Goal: Book appointment/travel/reservation

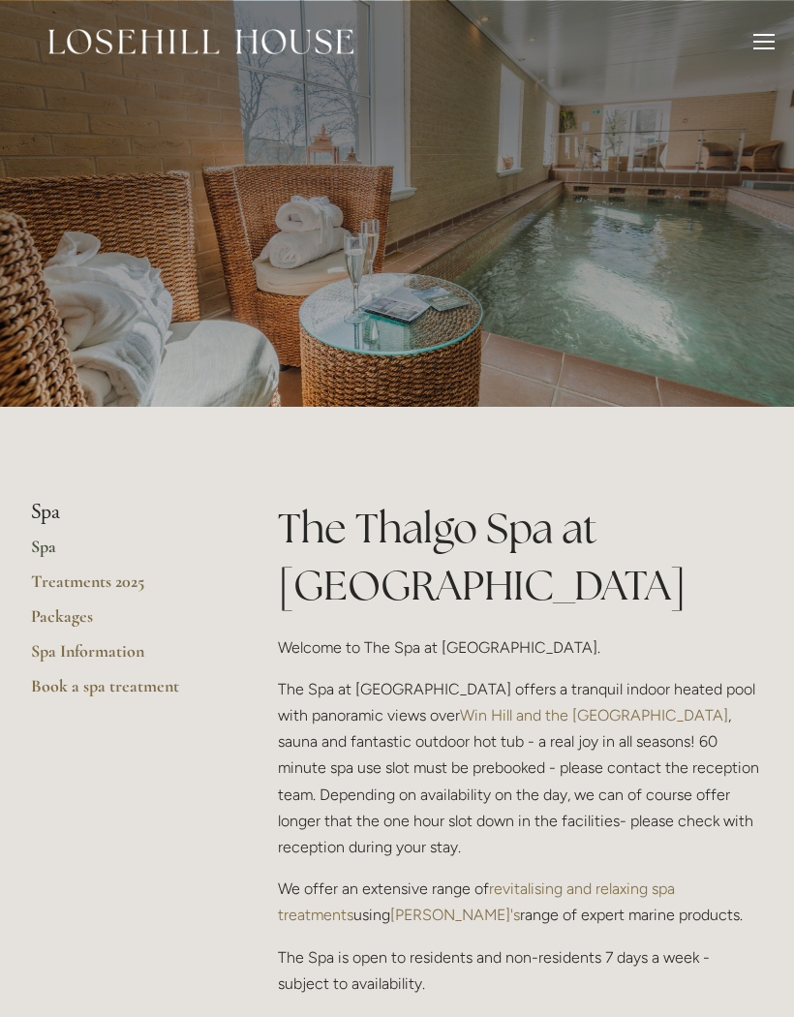
click at [764, 44] on div at bounding box center [764, 44] width 21 height 21
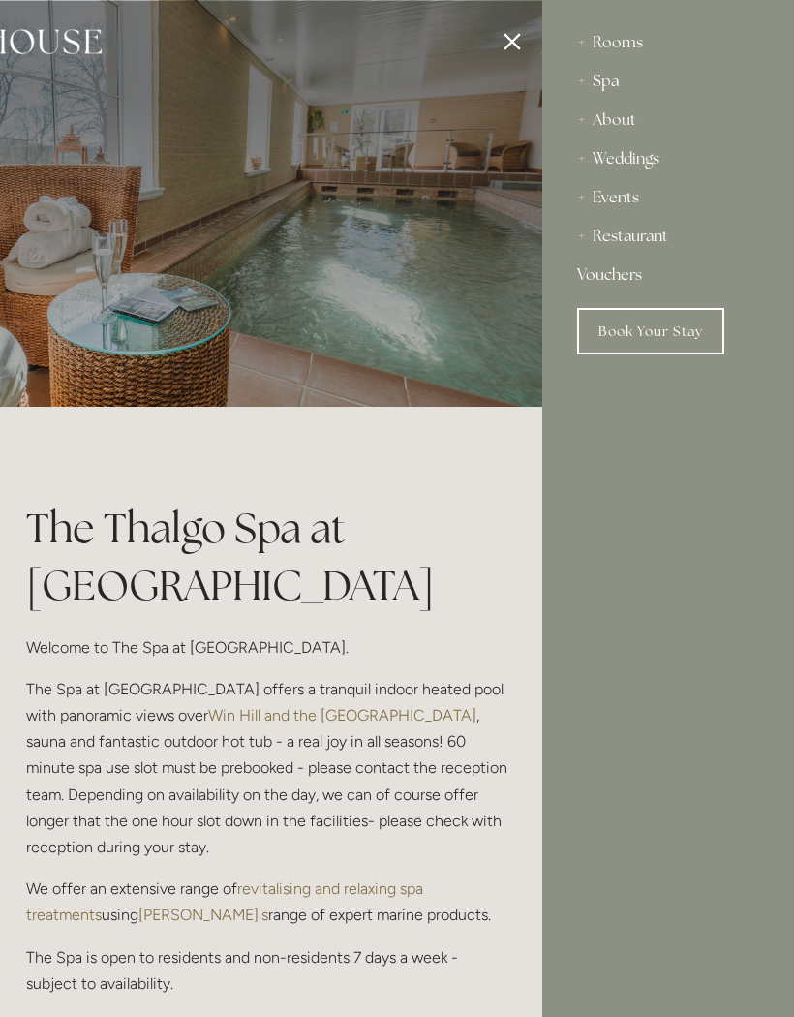
click at [628, 47] on div "Rooms" at bounding box center [668, 42] width 182 height 39
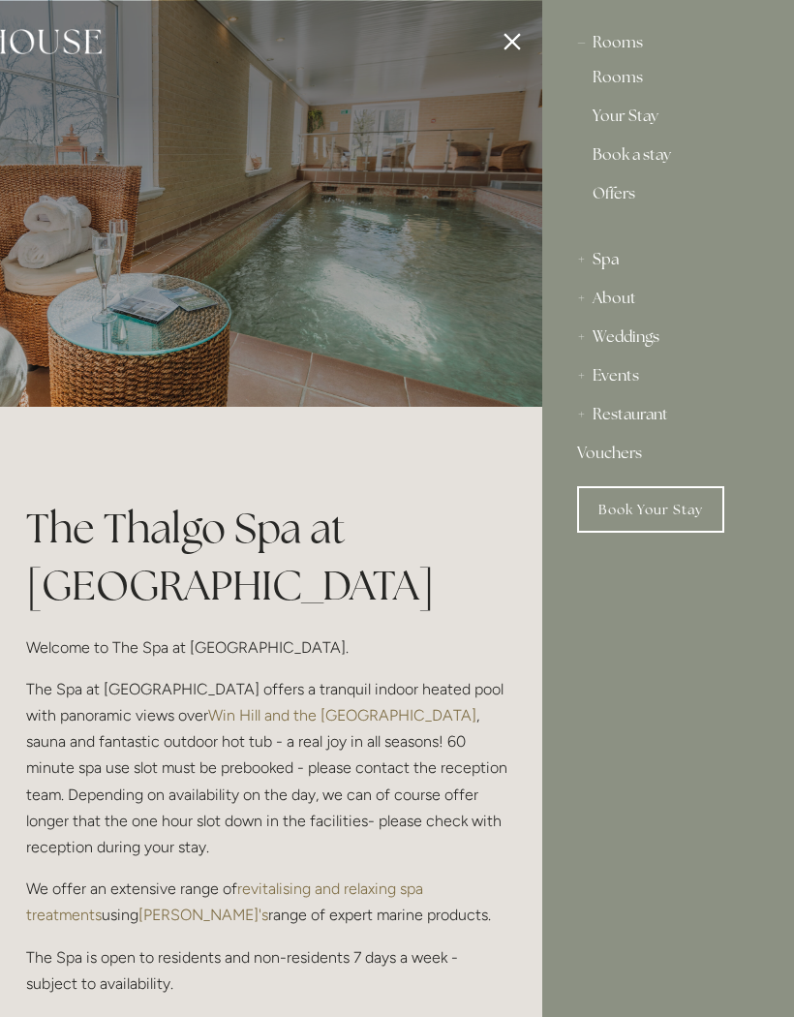
click at [627, 80] on link "Rooms" at bounding box center [668, 81] width 151 height 23
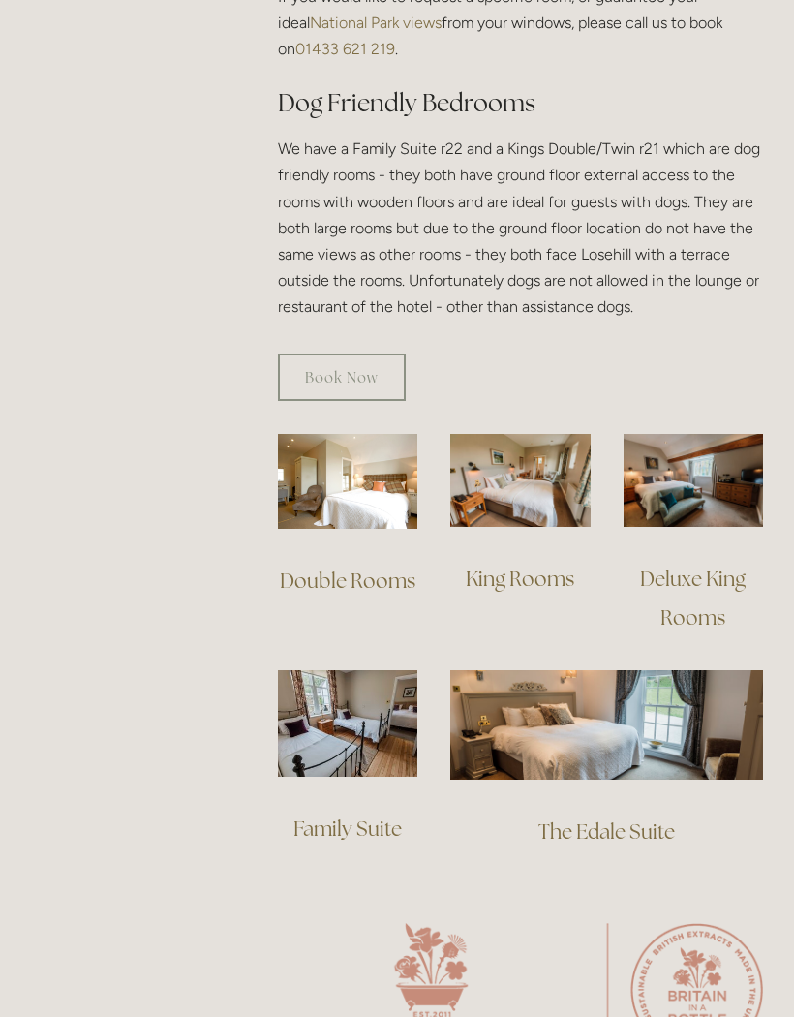
scroll to position [1207, 0]
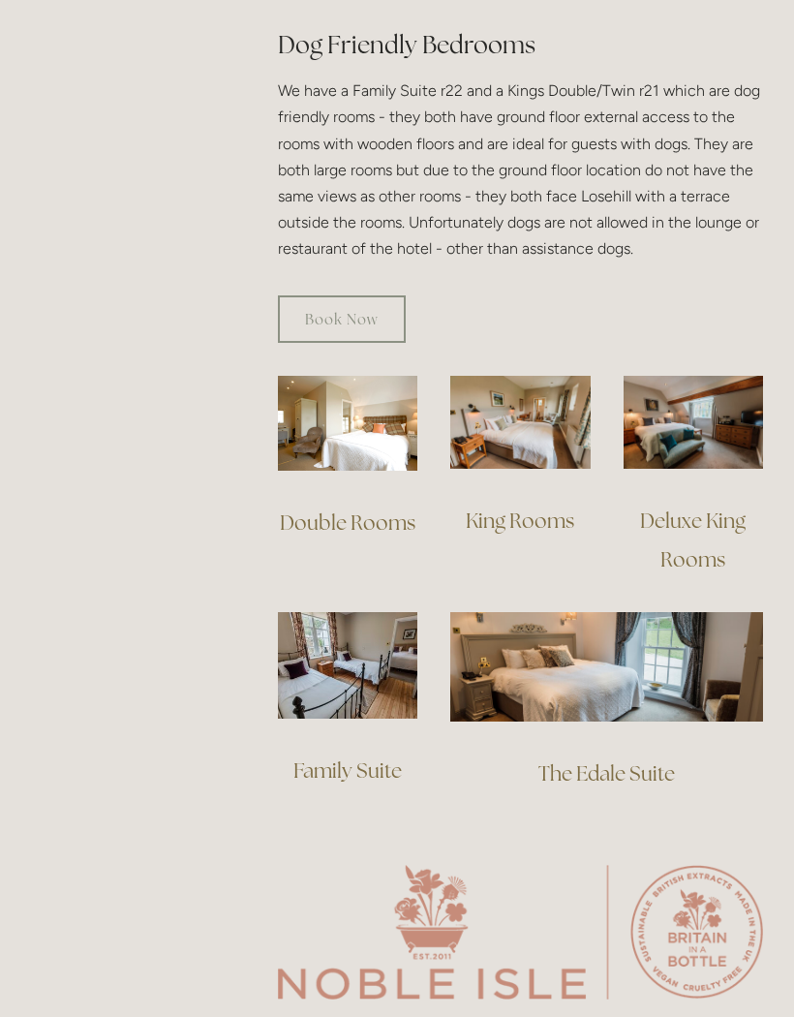
click at [704, 508] on link "Deluxe King Rooms" at bounding box center [694, 540] width 109 height 65
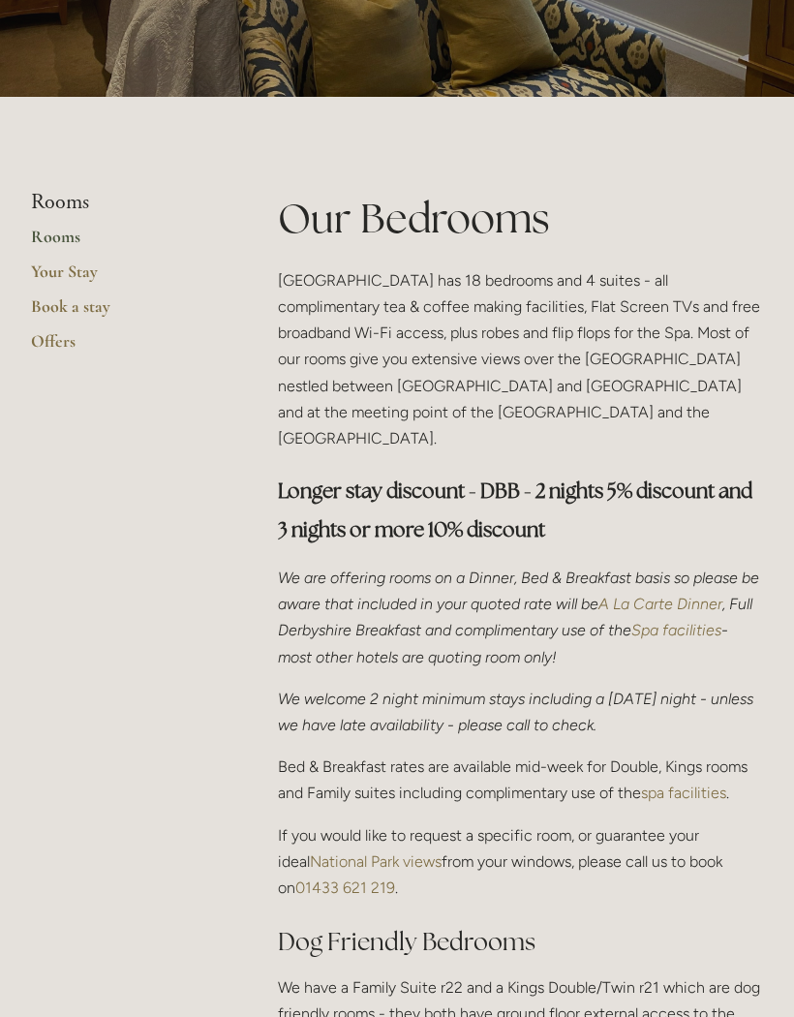
scroll to position [0, 0]
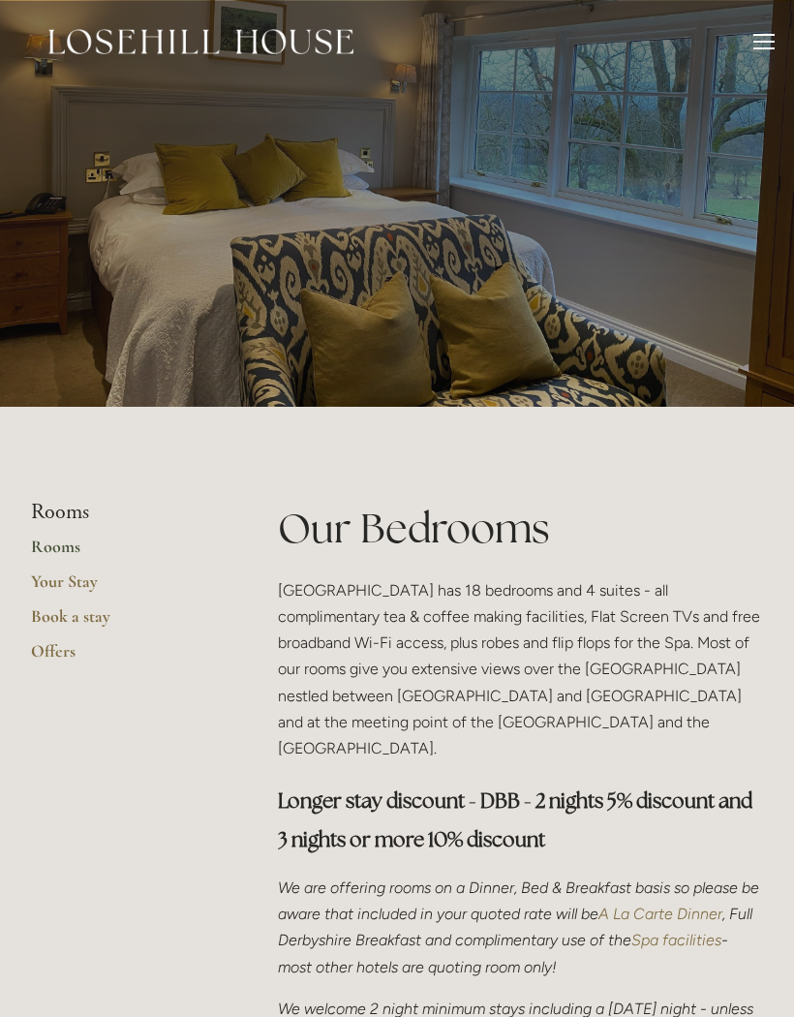
click at [768, 36] on div at bounding box center [764, 44] width 21 height 21
